Goal: Check status

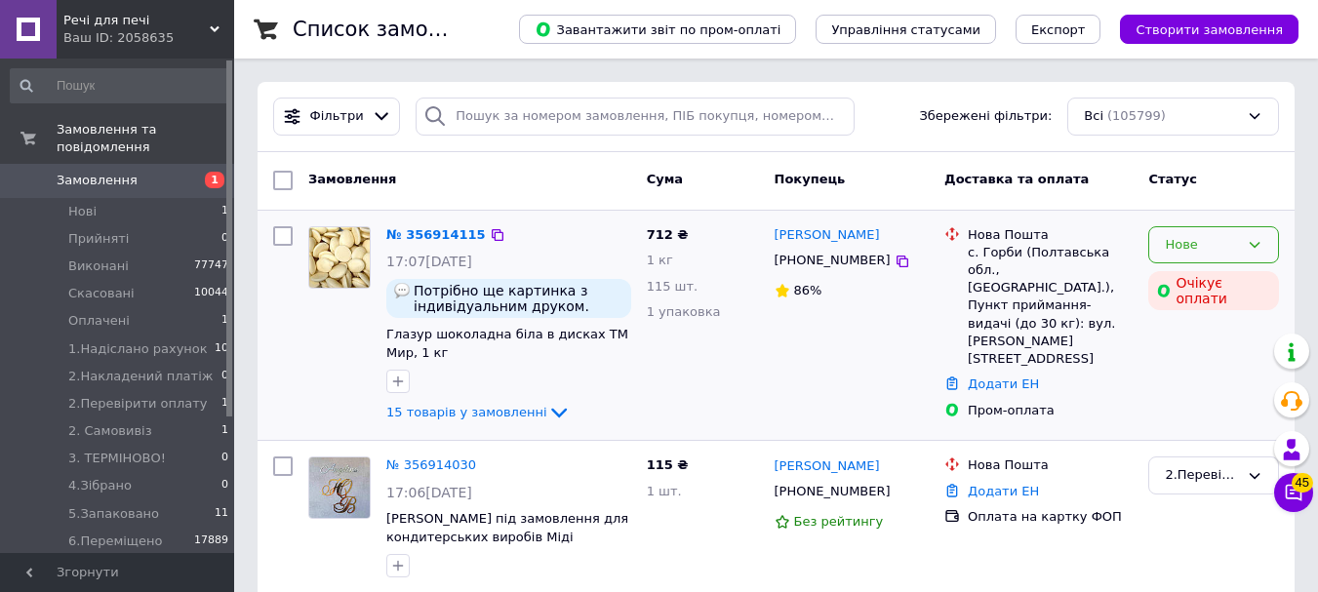
click at [1224, 234] on div "Нове" at bounding box center [1213, 245] width 131 height 38
click at [1224, 235] on div "Нове" at bounding box center [1202, 245] width 74 height 20
click at [1214, 244] on div "Нове" at bounding box center [1202, 245] width 74 height 20
click at [1209, 280] on li "Прийнято" at bounding box center [1213, 285] width 129 height 36
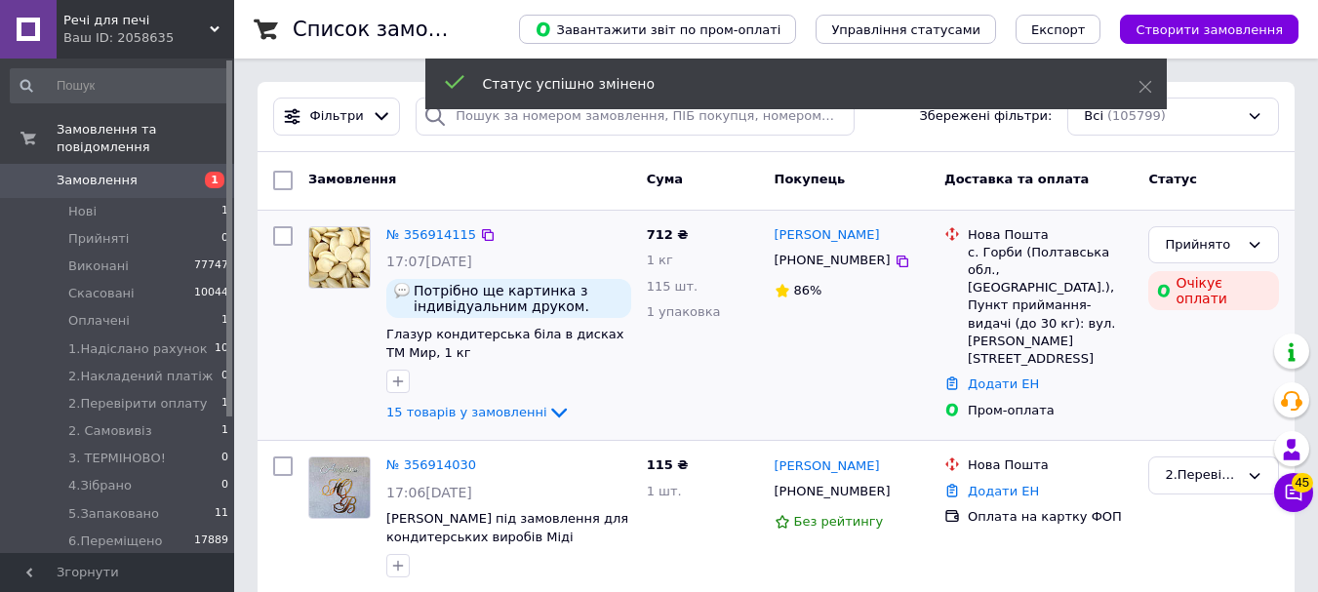
click at [495, 111] on div "Статус успішно змінено" at bounding box center [795, 87] width 741 height 56
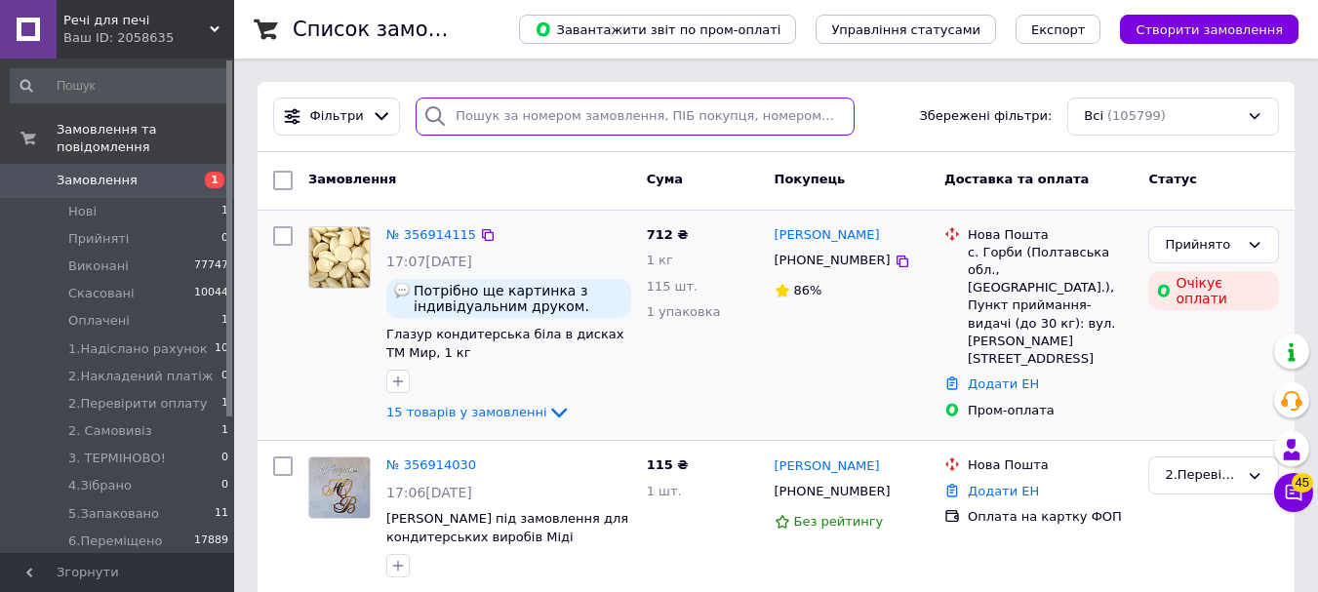
click at [496, 120] on input "search" at bounding box center [635, 117] width 438 height 38
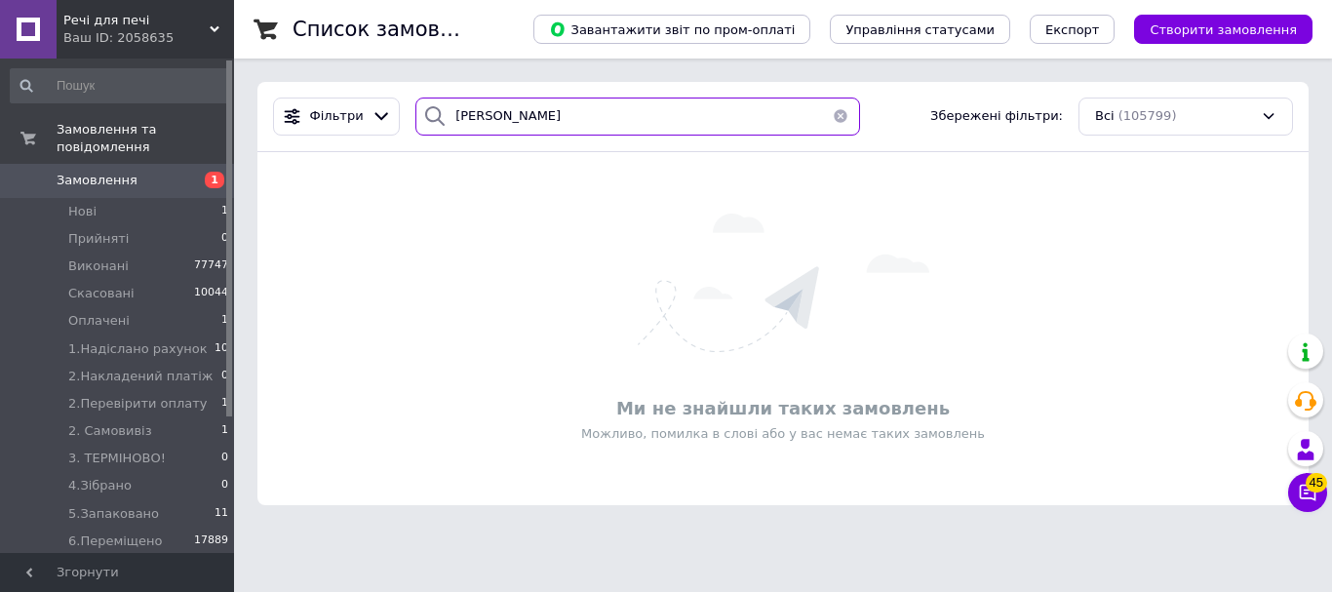
click at [454, 118] on input "[PERSON_NAME]" at bounding box center [638, 117] width 445 height 38
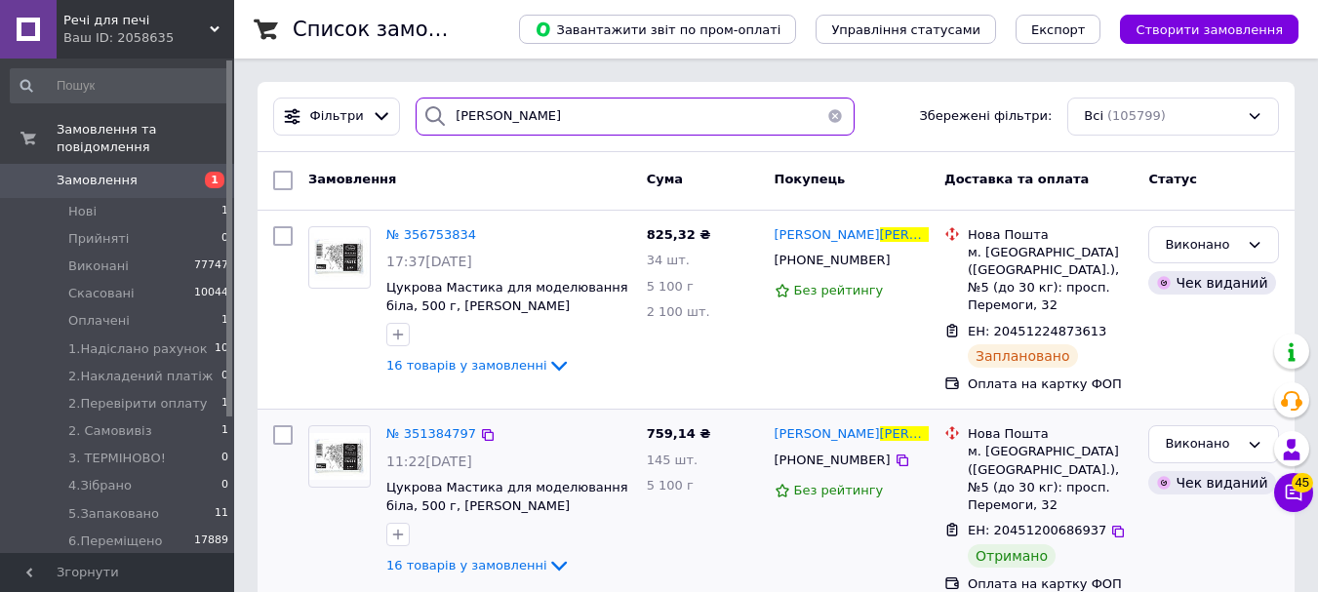
type input "[PERSON_NAME]"
